Goal: Check status

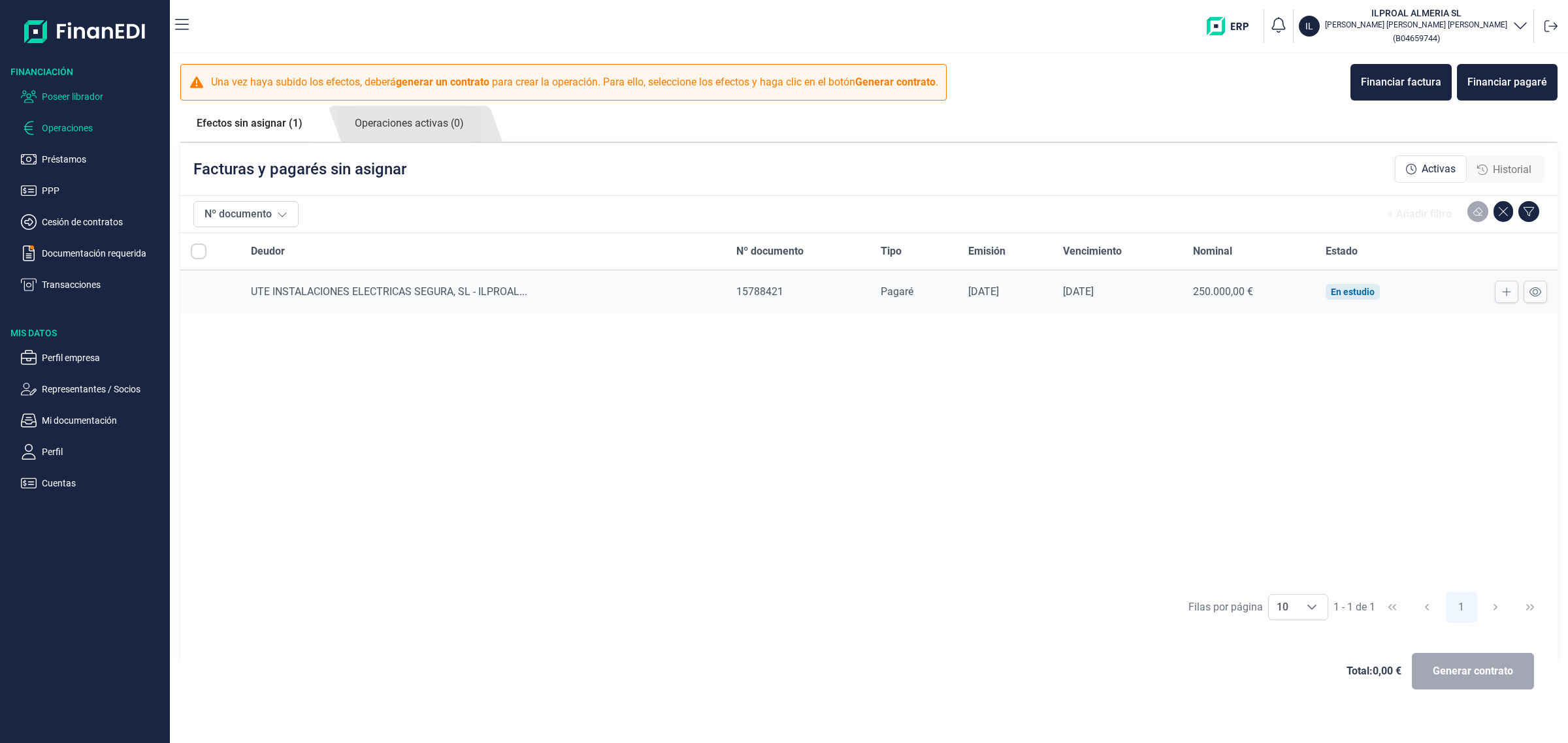
click at [87, 101] on p "Poseer librador" at bounding box center [103, 96] width 123 height 16
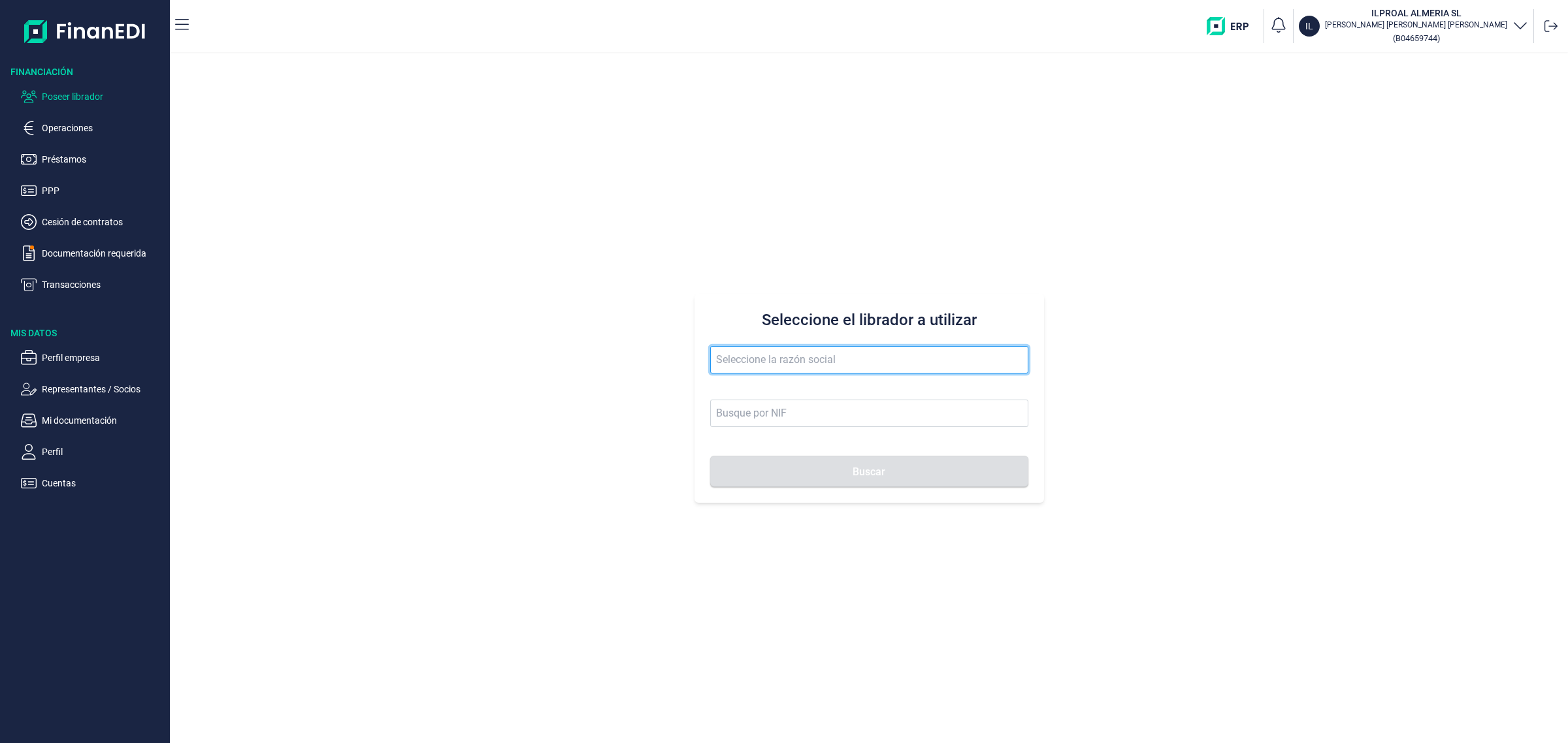
click at [759, 365] on input "text" at bounding box center [869, 360] width 318 height 28
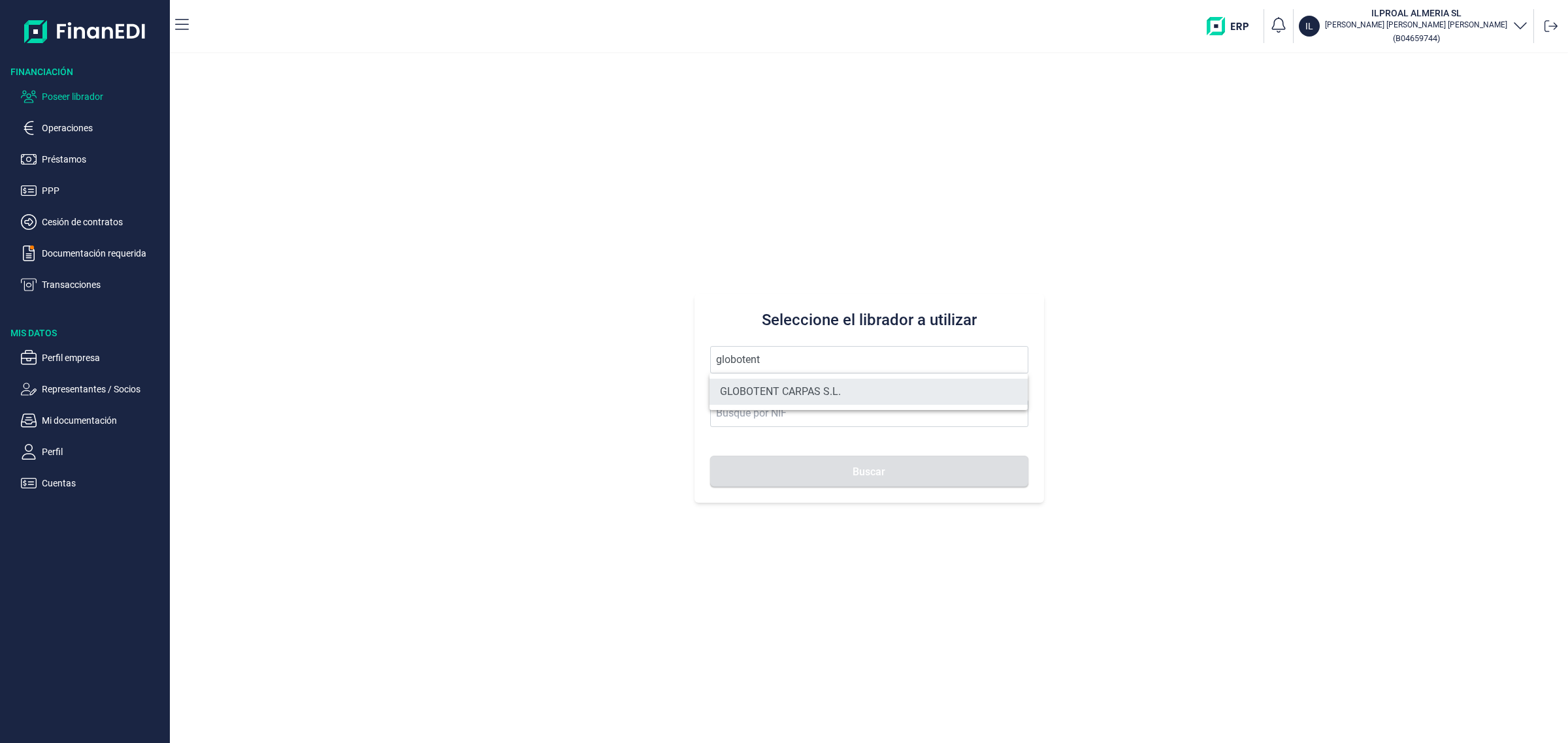
click at [789, 392] on li "GLOBOTENT CARPAS S.L." at bounding box center [869, 392] width 318 height 26
type input "GLOBOTENT CARPAS S.L."
type input "B22837041"
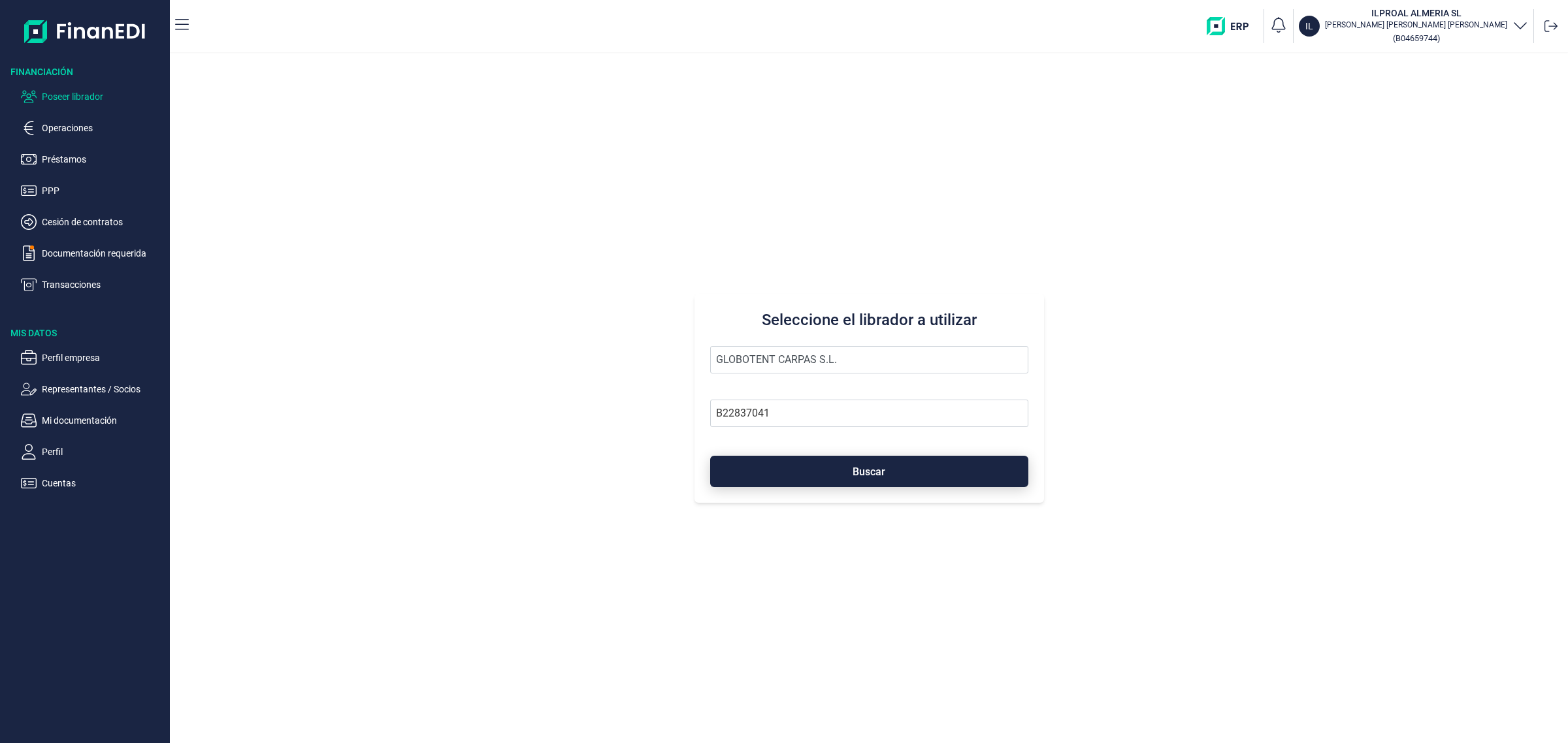
click at [938, 469] on button "Buscar" at bounding box center [869, 472] width 318 height 31
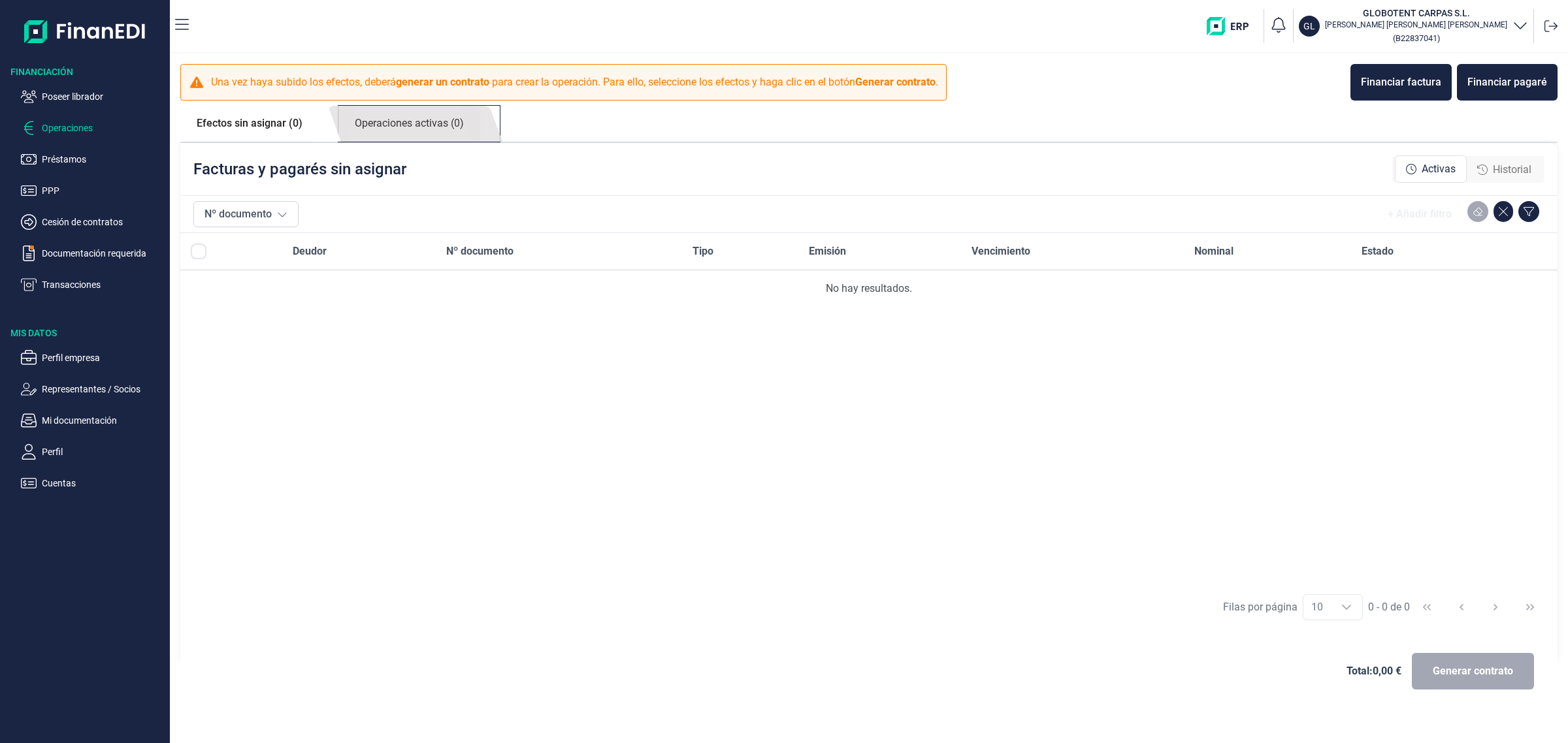
click at [458, 128] on link "Operaciones activas (0)" at bounding box center [410, 123] width 142 height 36
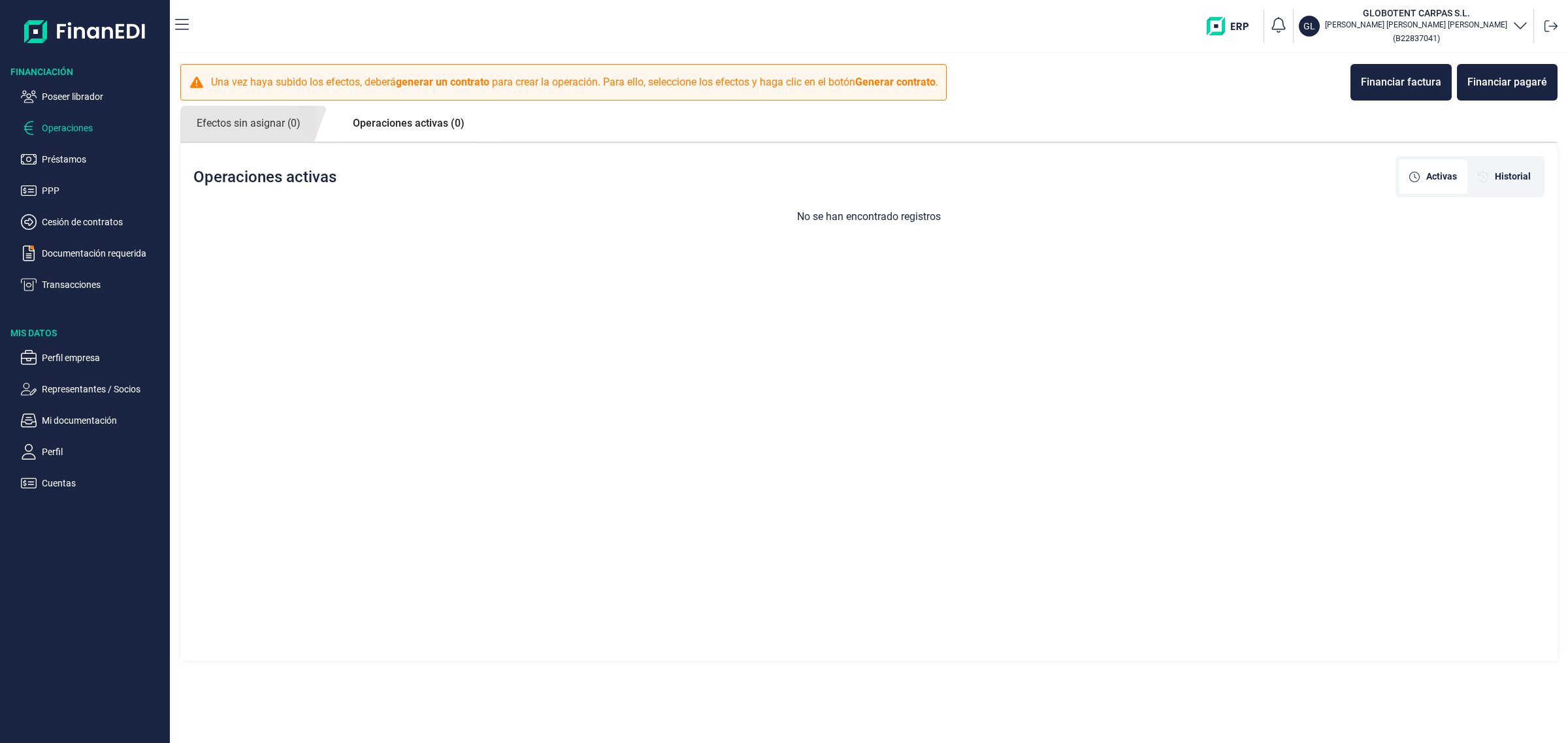
click at [310, 100] on div "Una vez haya subido los efectos, deberá generar un contrato para crear la opera…" at bounding box center [564, 82] width 767 height 37
click at [302, 108] on link "Efectos sin asignar (0)" at bounding box center [249, 123] width 137 height 36
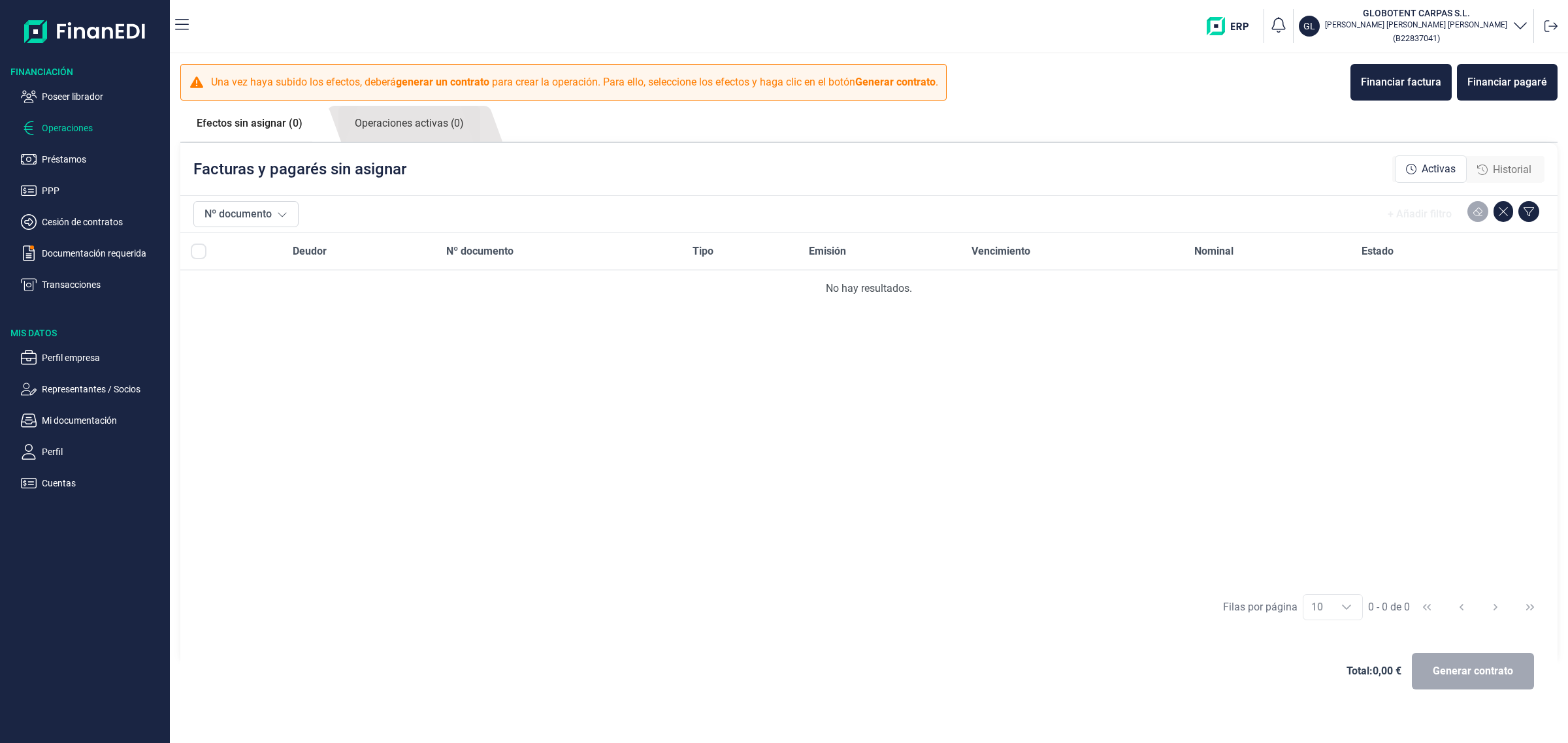
click at [1520, 162] on span "Historial" at bounding box center [1512, 170] width 38 height 16
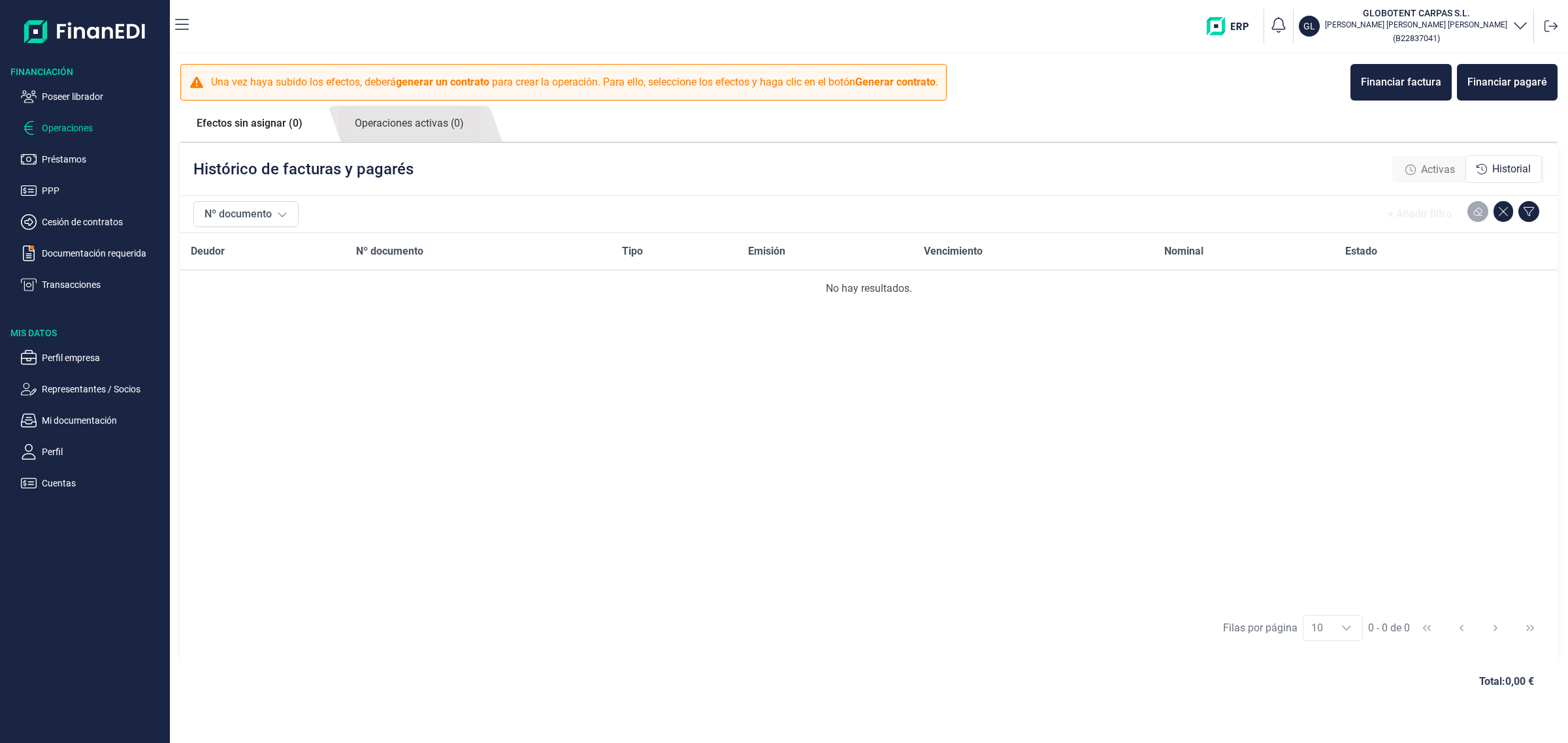
click at [1446, 168] on span "Activas" at bounding box center [1438, 170] width 34 height 16
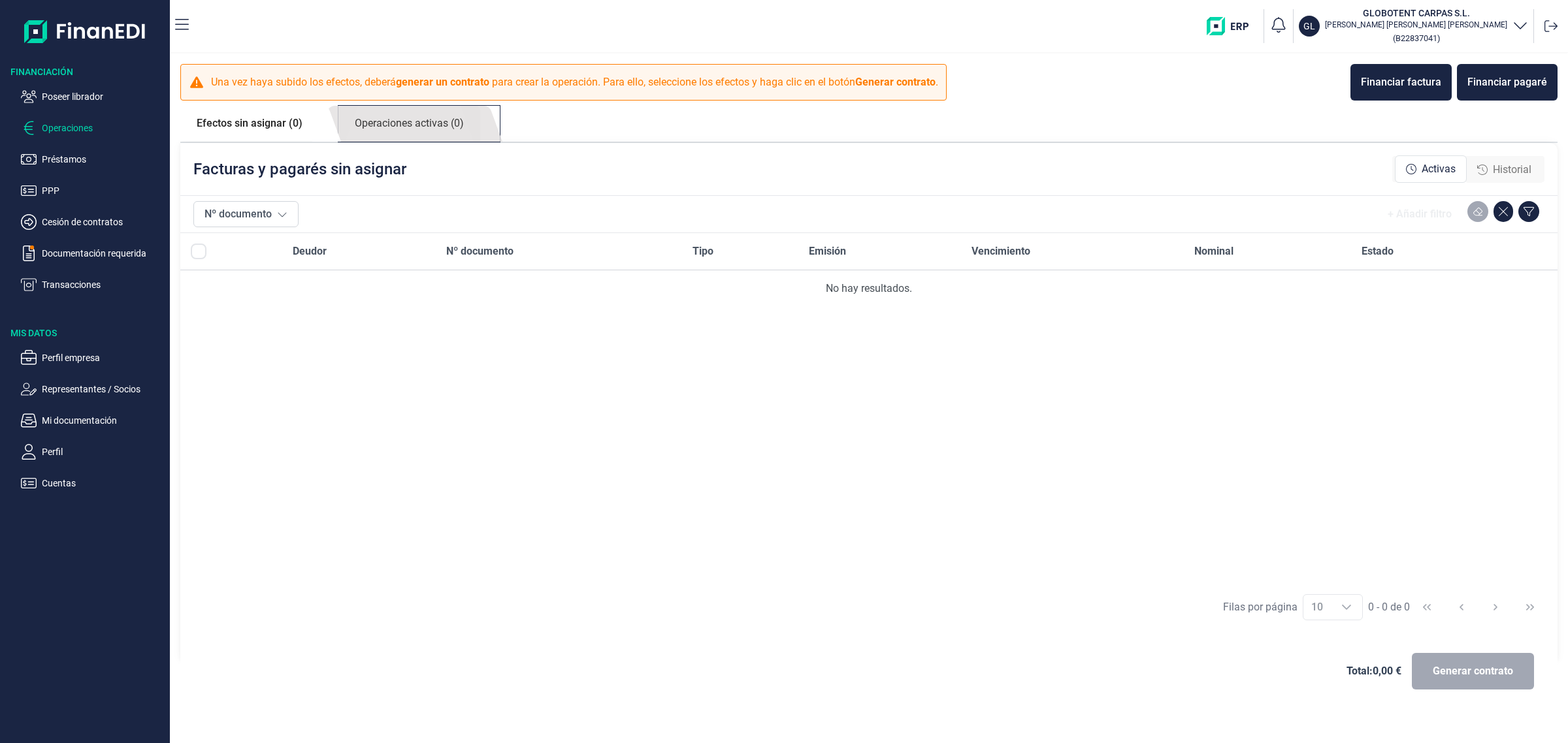
click at [410, 132] on link "Operaciones activas (0)" at bounding box center [410, 123] width 142 height 36
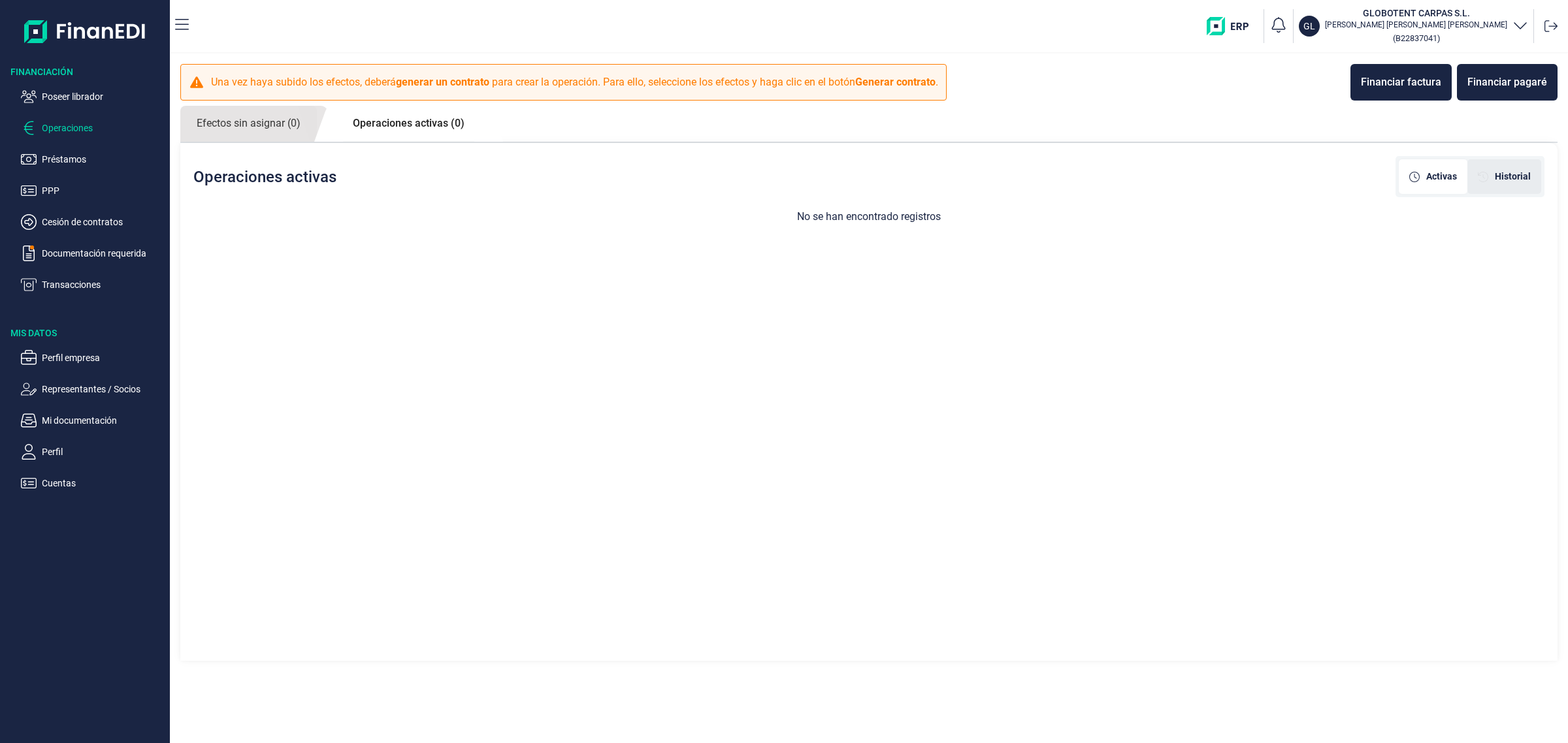
click at [1508, 165] on div "Historial" at bounding box center [1504, 176] width 74 height 35
click at [1288, 442] on div "Historial de operaciones Activas Historial No se han encontrado registros" at bounding box center [869, 402] width 1377 height 518
click at [1454, 265] on div "Historial de operaciones Activas Historial No se han encontrado registros" at bounding box center [869, 402] width 1377 height 518
click at [658, 684] on div "Una vez haya subido los efectos, deberá generar un contrato para crear la opera…" at bounding box center [869, 399] width 1399 height 690
click at [909, 446] on div "Historial de operaciones Activas Historial No se han encontrado registros" at bounding box center [869, 402] width 1377 height 518
